Goal: Information Seeking & Learning: Learn about a topic

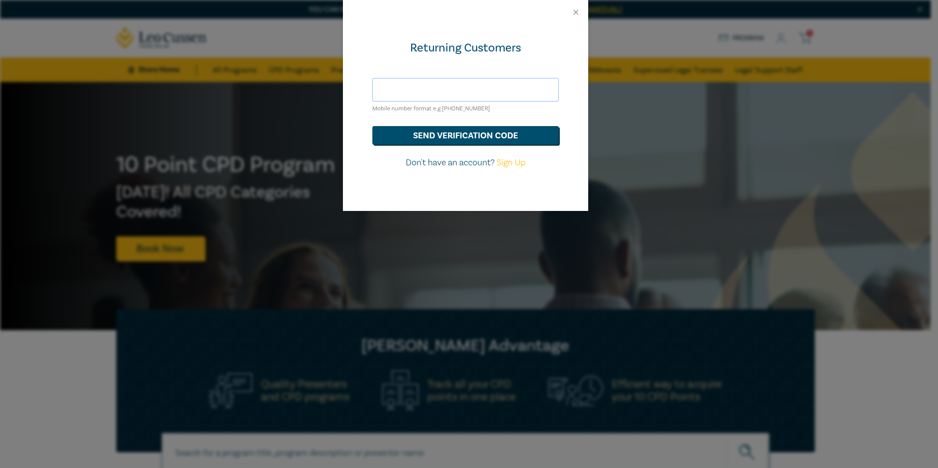
click at [439, 87] on input "text" at bounding box center [465, 90] width 186 height 24
type input "jryan@nevetts.com.au"
click at [504, 134] on button "send verification code" at bounding box center [465, 135] width 186 height 19
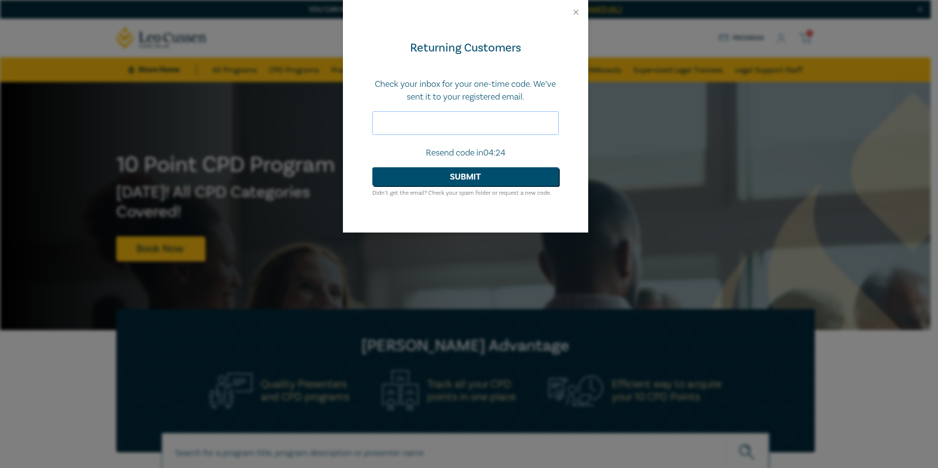
click at [441, 124] on input "text" at bounding box center [465, 123] width 186 height 24
paste input "799134"
type input "799134"
click at [463, 181] on button "Submit" at bounding box center [465, 176] width 186 height 19
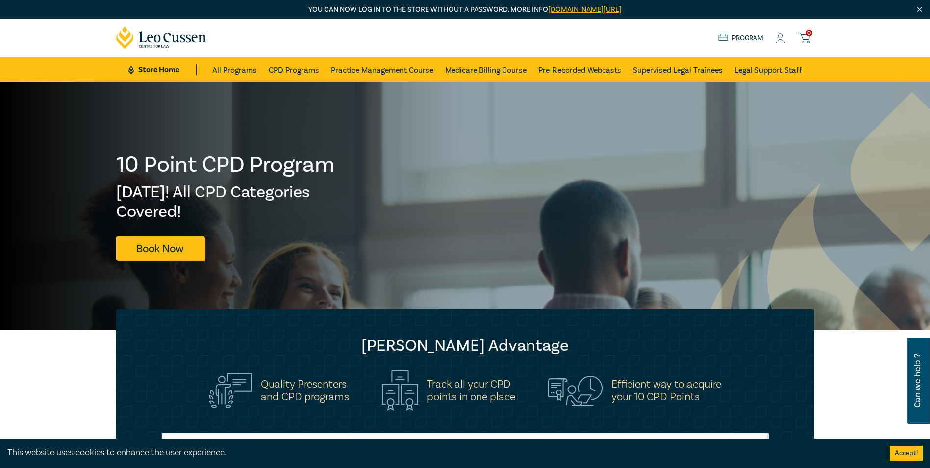
click at [780, 41] on icon at bounding box center [781, 38] width 10 height 10
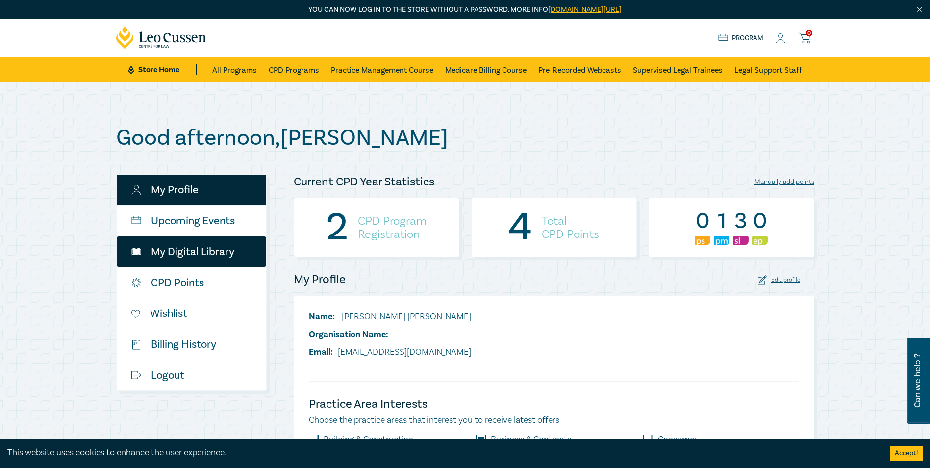
click at [209, 241] on link "My Digital Library" at bounding box center [192, 251] width 150 height 30
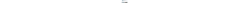
scroll to position [147, 0]
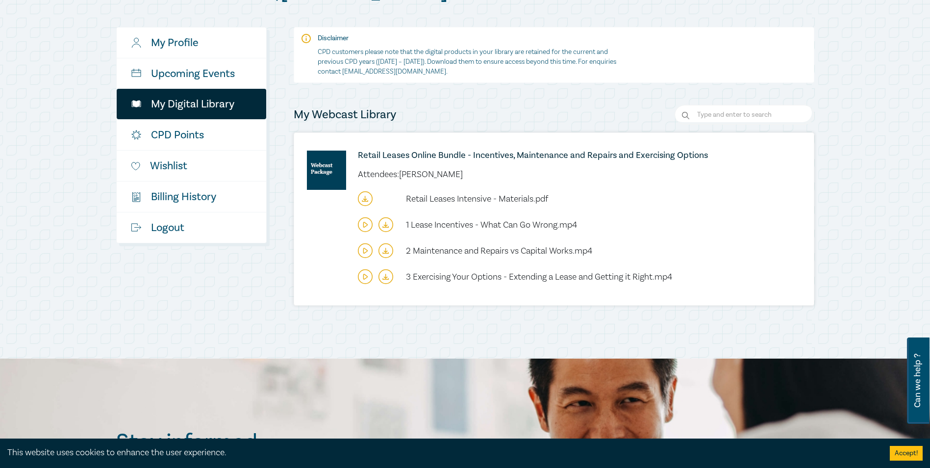
drag, startPoint x: 336, startPoint y: 228, endPoint x: 349, endPoint y: 222, distance: 13.6
click at [336, 228] on div "Retail Leases Online Bundle - Incentives, Maintenance and Repairs and Exercisin…" at bounding box center [554, 219] width 520 height 172
click at [367, 227] on icon at bounding box center [365, 224] width 15 height 15
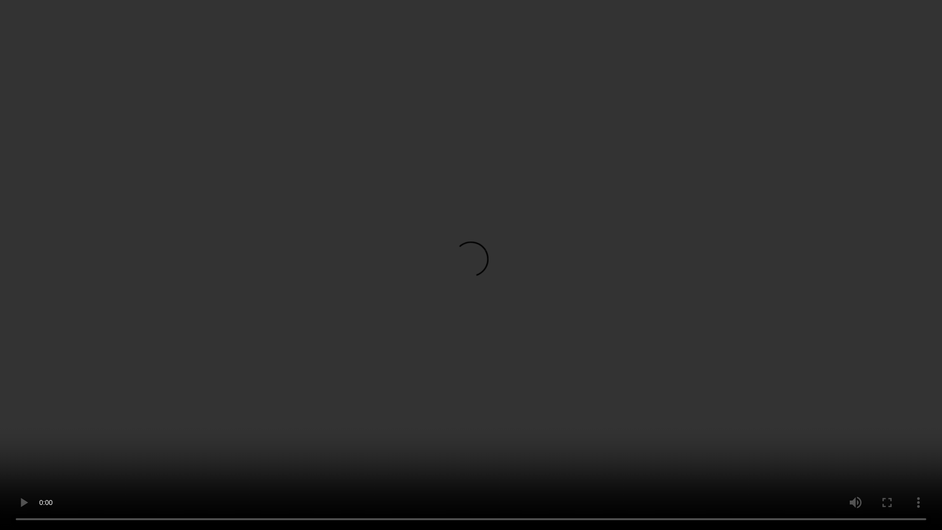
click at [401, 221] on video at bounding box center [471, 265] width 942 height 530
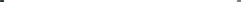
drag, startPoint x: 233, startPoint y: 1, endPoint x: 641, endPoint y: 45, distance: 409.5
